Goal: Task Accomplishment & Management: Use online tool/utility

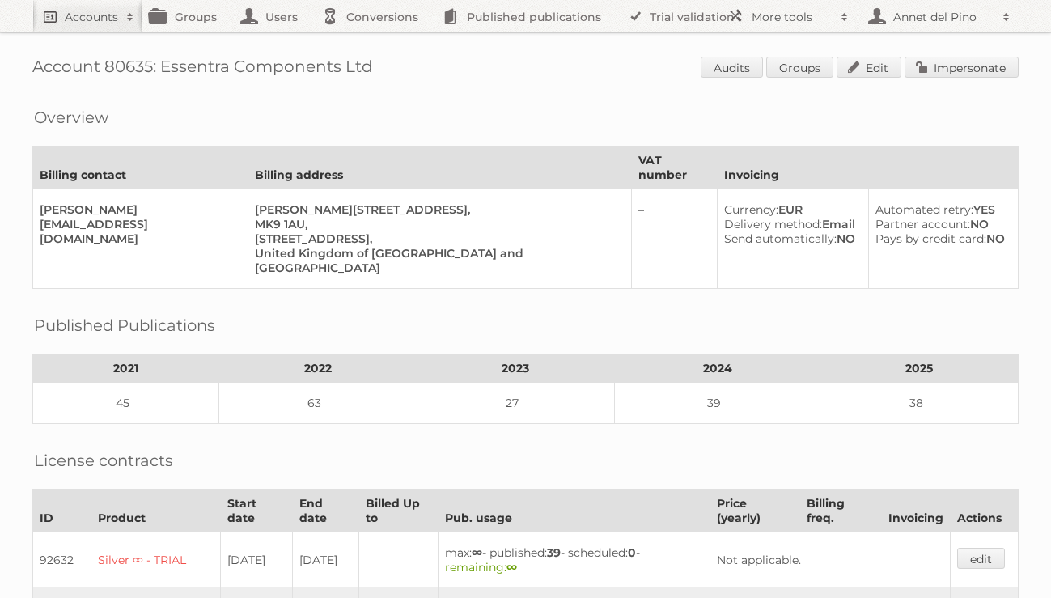
click at [70, 20] on h2 "Accounts" at bounding box center [91, 17] width 53 height 16
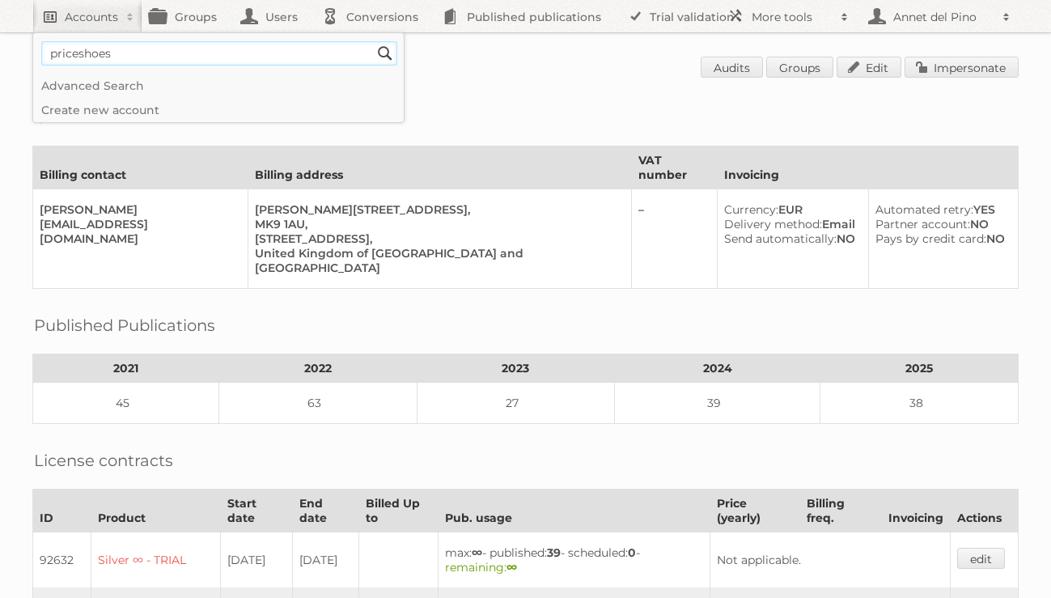
type input"] "priceshoes"
click at [373, 41] on input "Search" at bounding box center [385, 53] width 24 height 24
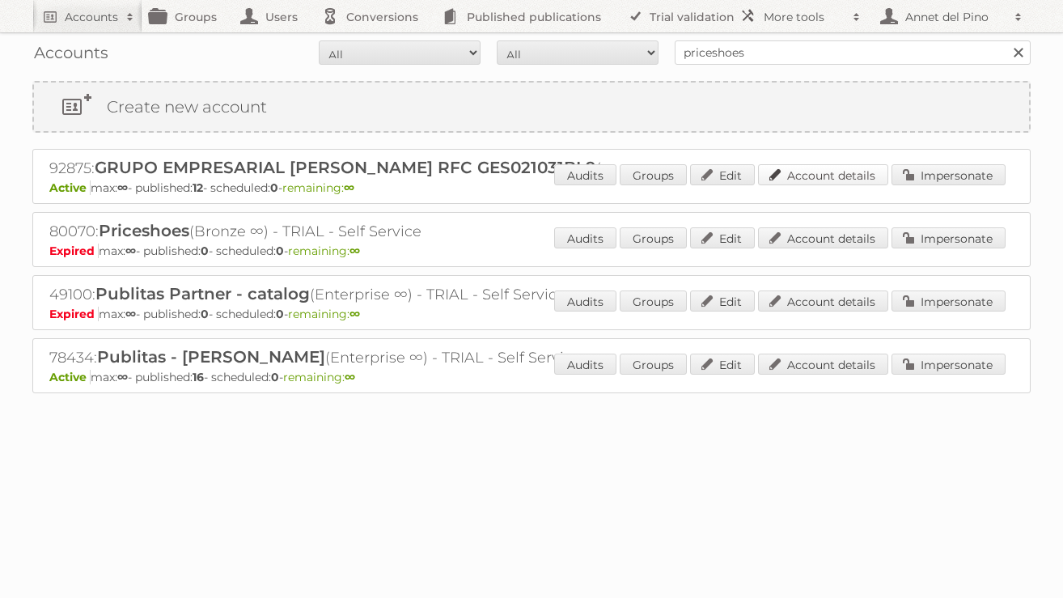
click at [808, 180] on link "Account details" at bounding box center [823, 174] width 130 height 21
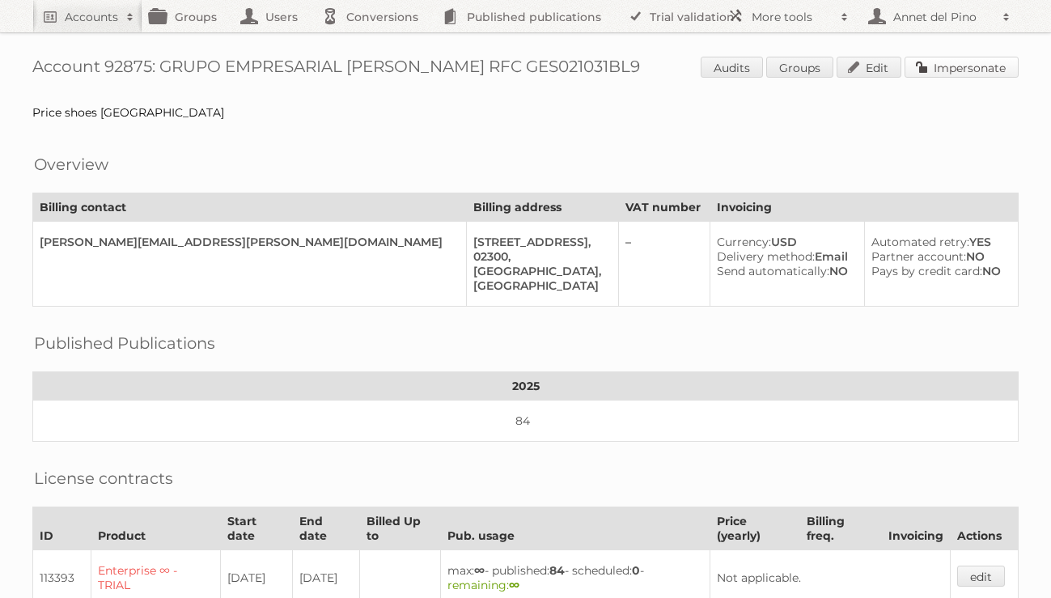
click at [996, 61] on link "Impersonate" at bounding box center [961, 67] width 114 height 21
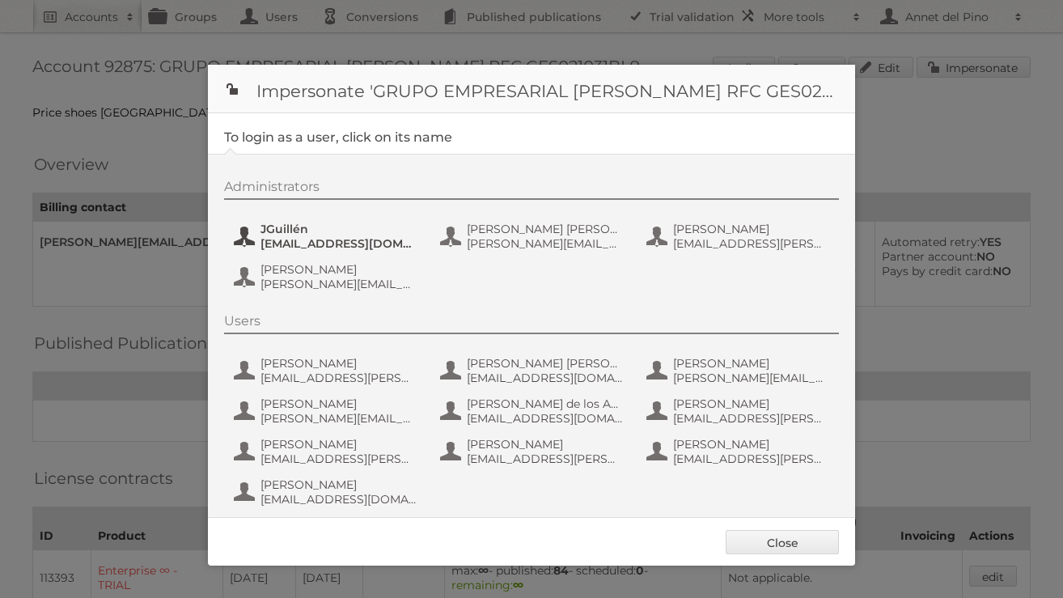
click at [352, 226] on span "JGuillén" at bounding box center [338, 229] width 157 height 15
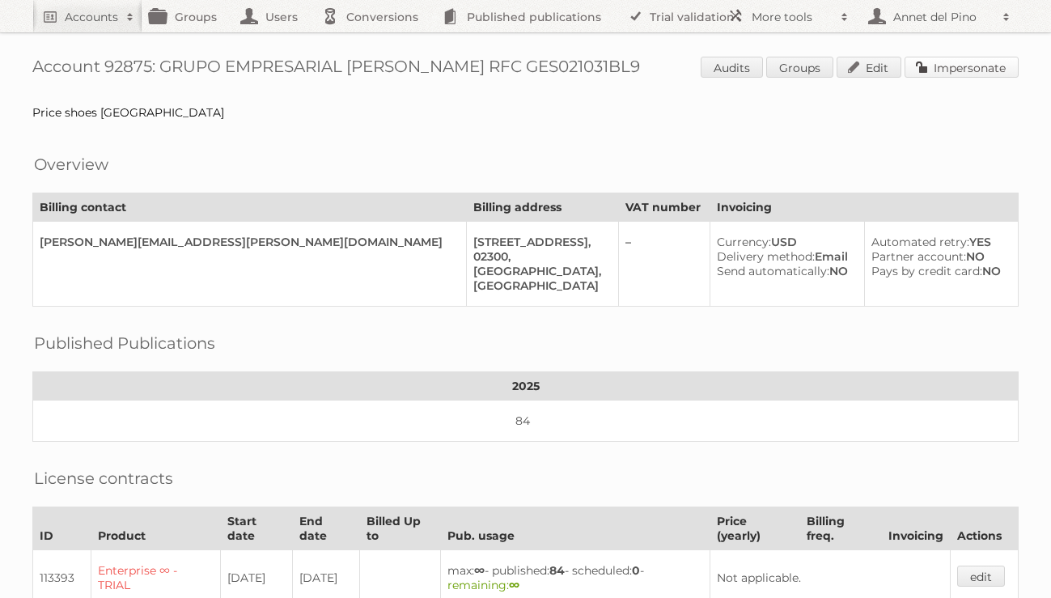
click at [957, 57] on link "Impersonate" at bounding box center [961, 67] width 114 height 21
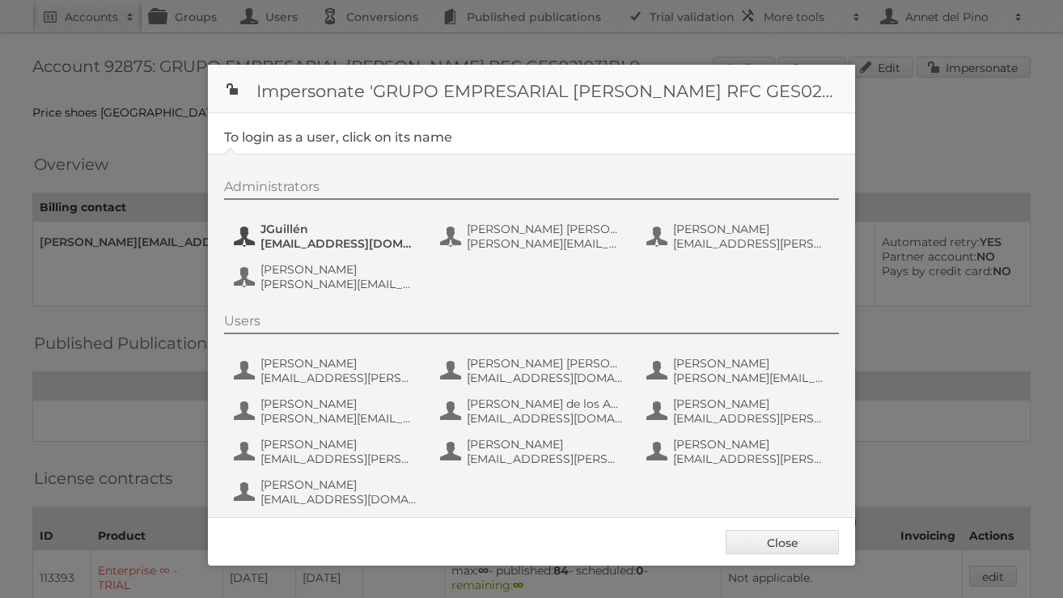
click at [335, 242] on span "[EMAIL_ADDRESS][DOMAIN_NAME]" at bounding box center [338, 243] width 157 height 15
